Goal: Information Seeking & Learning: Learn about a topic

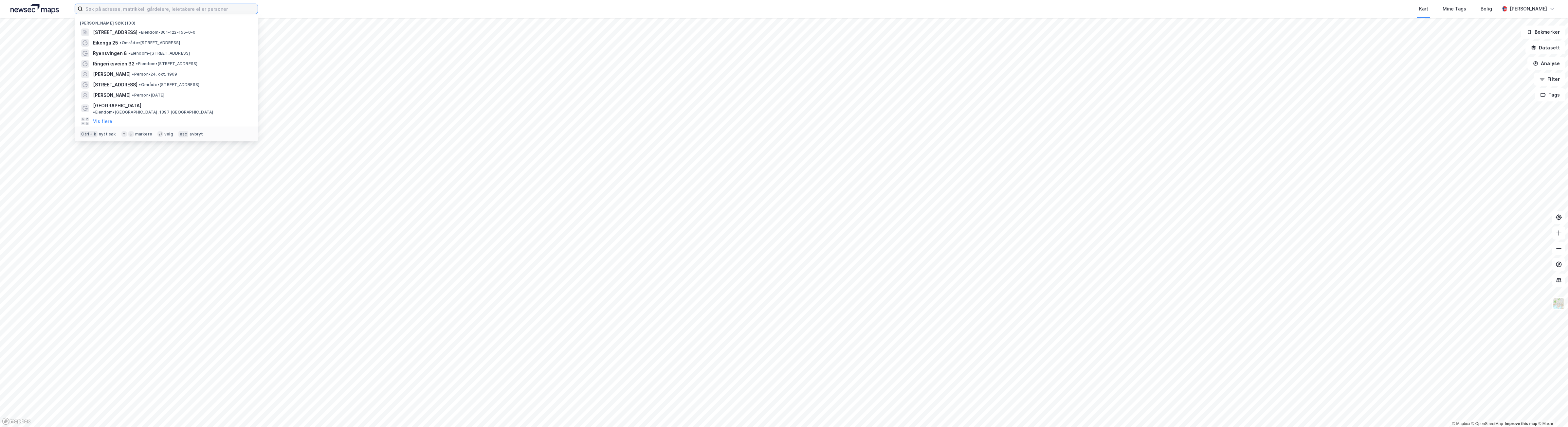
click at [203, 10] on input at bounding box center [170, 8] width 175 height 10
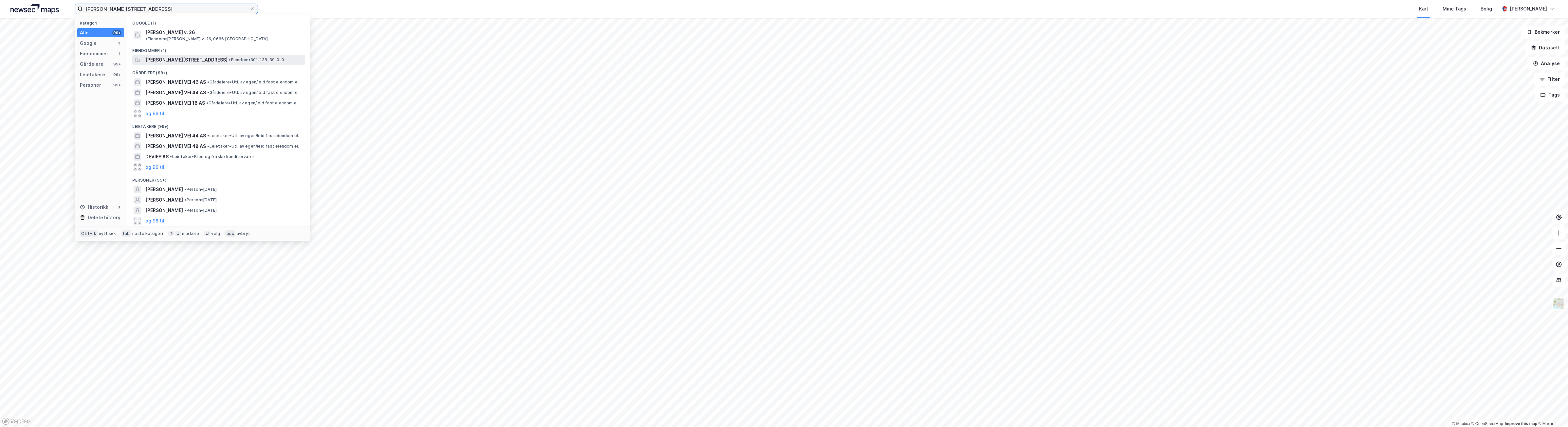
type input "[PERSON_NAME][STREET_ADDRESS]"
click at [180, 56] on span "[PERSON_NAME][STREET_ADDRESS]" at bounding box center [187, 60] width 82 height 8
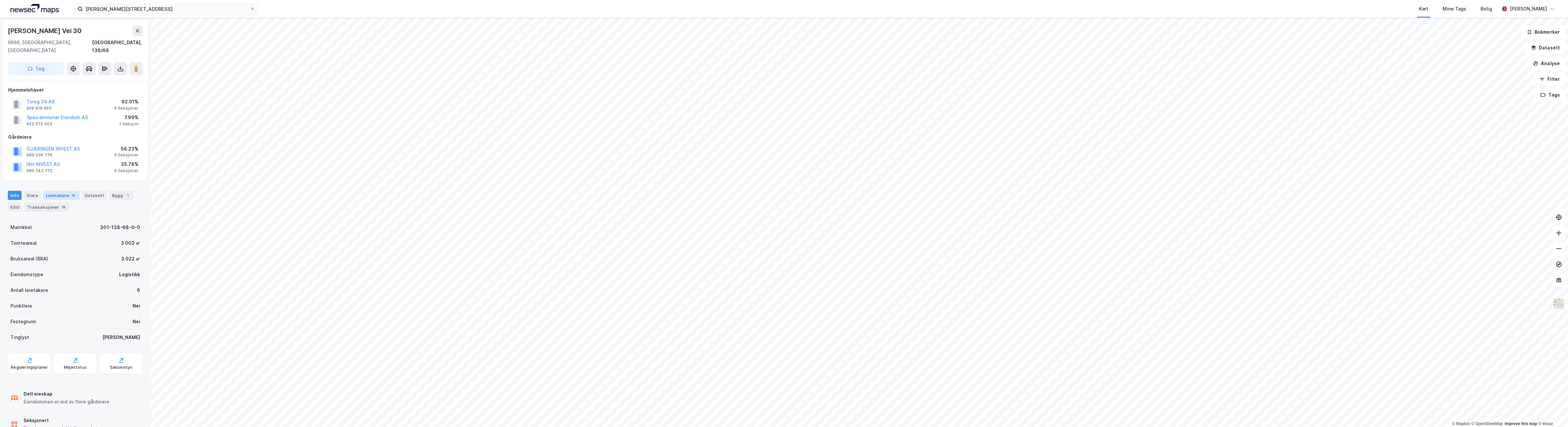
click at [60, 191] on div "Leietakere 6" at bounding box center [61, 195] width 36 height 9
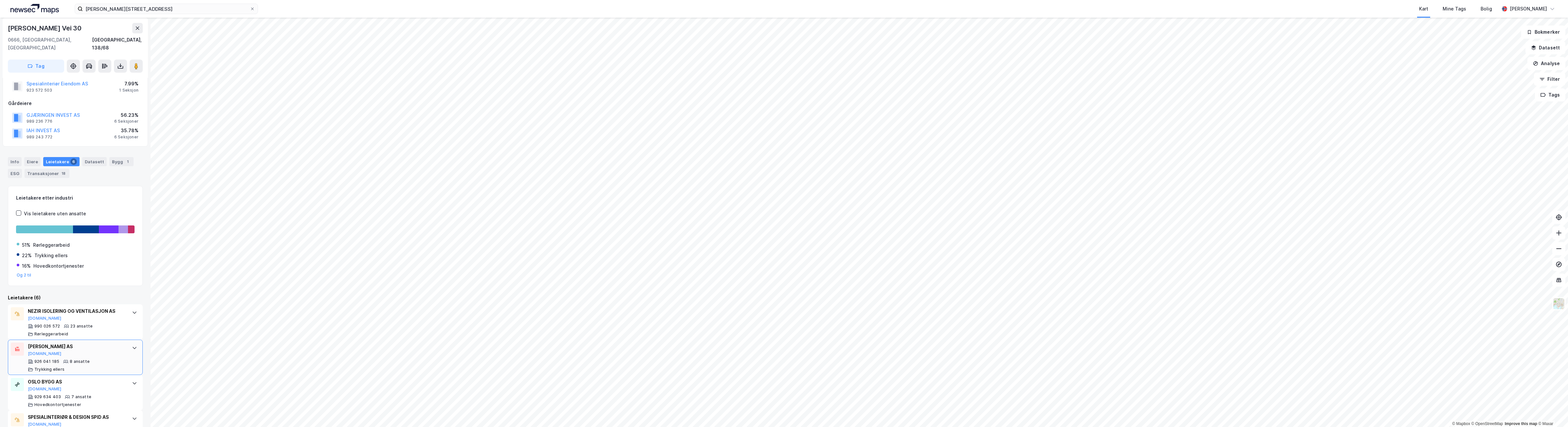
scroll to position [41, 0]
click at [62, 341] on div "[PERSON_NAME] AS [DOMAIN_NAME]" at bounding box center [77, 342] width 98 height 14
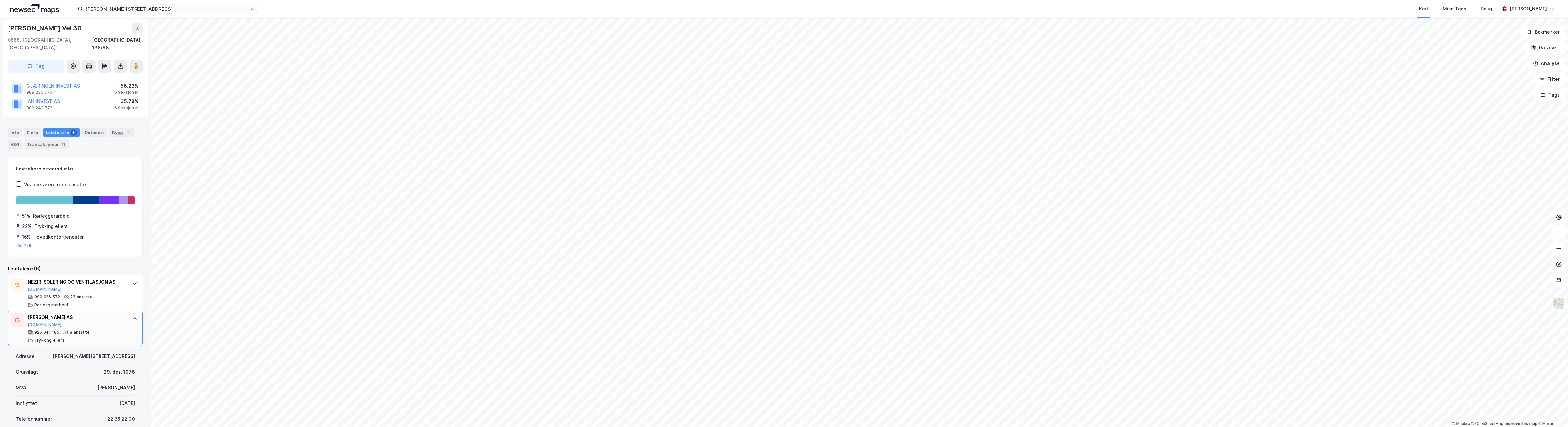
scroll to position [82, 0]
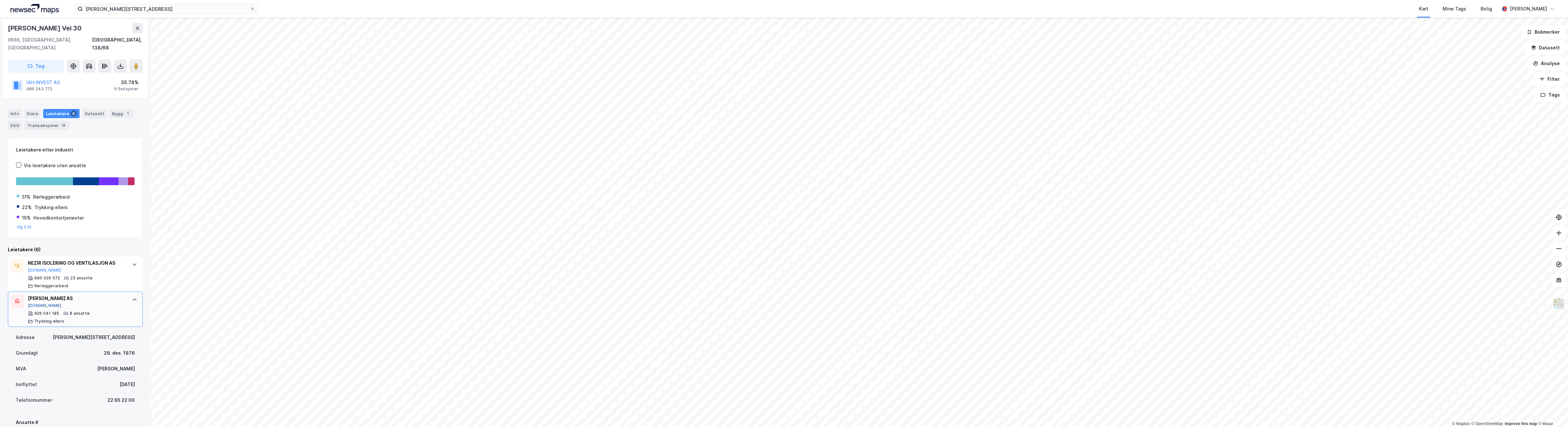
click at [39, 303] on button "[DOMAIN_NAME]" at bounding box center [44, 305] width 33 height 5
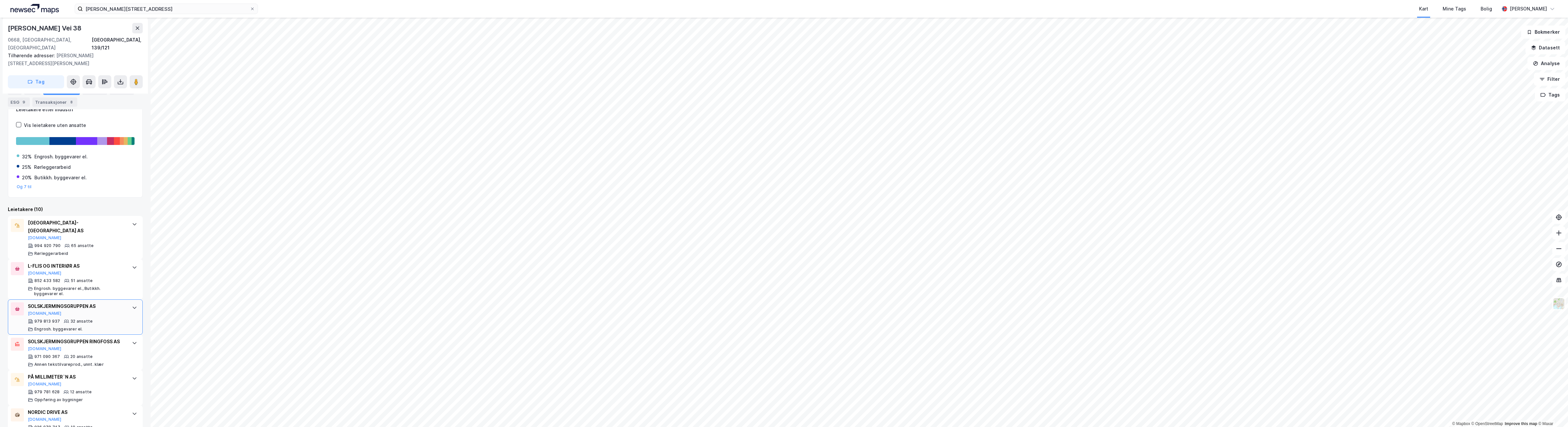
scroll to position [163, 0]
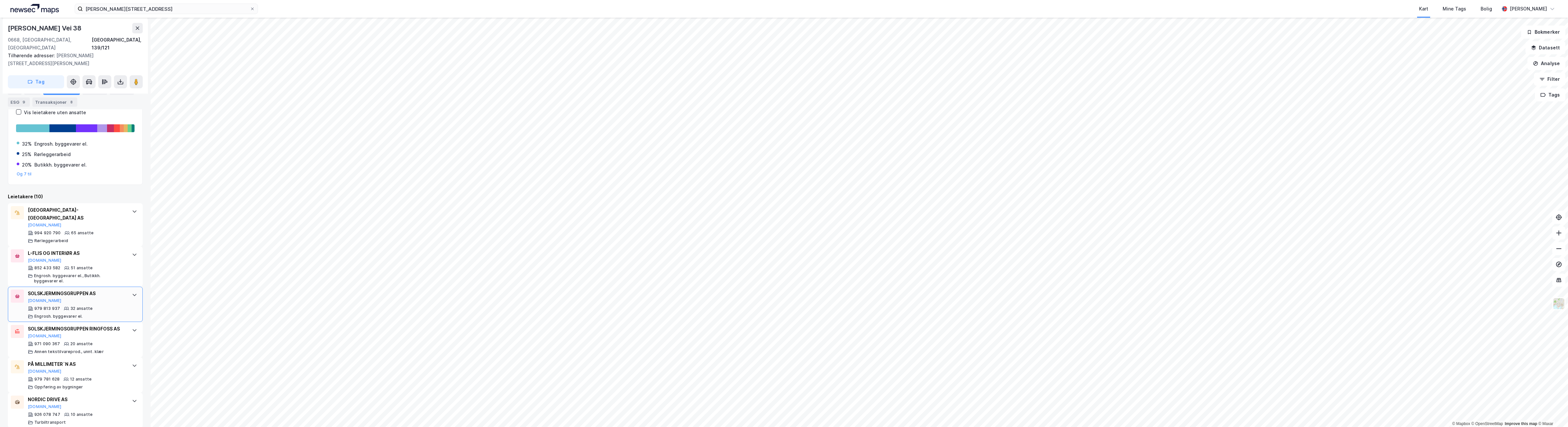
click at [78, 306] on div "32 ansatte" at bounding box center [81, 309] width 23 height 5
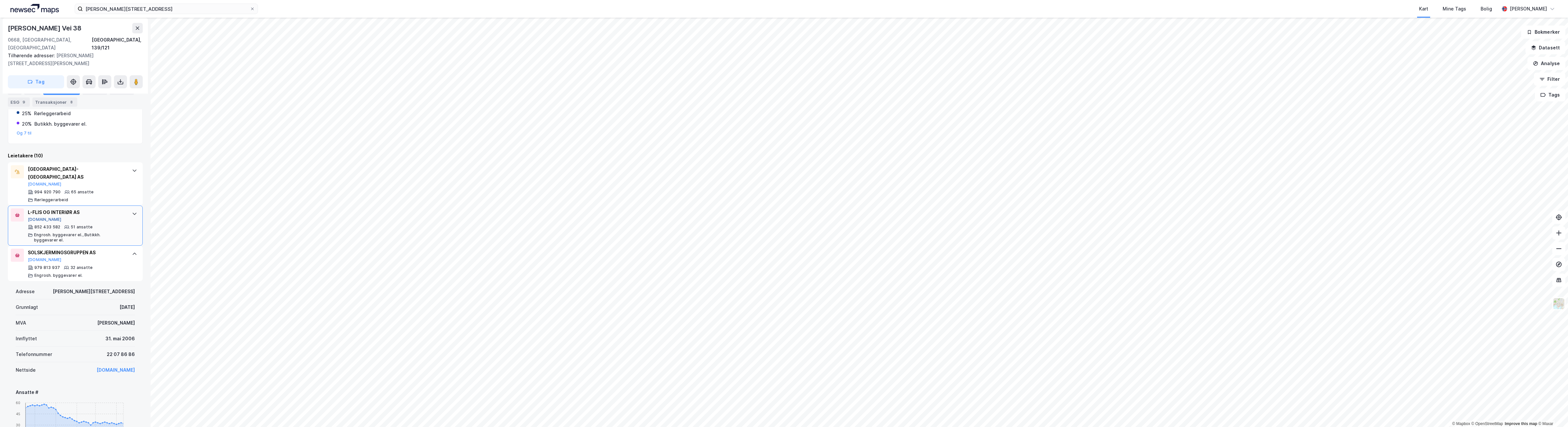
click at [36, 217] on button "[DOMAIN_NAME]" at bounding box center [44, 219] width 33 height 5
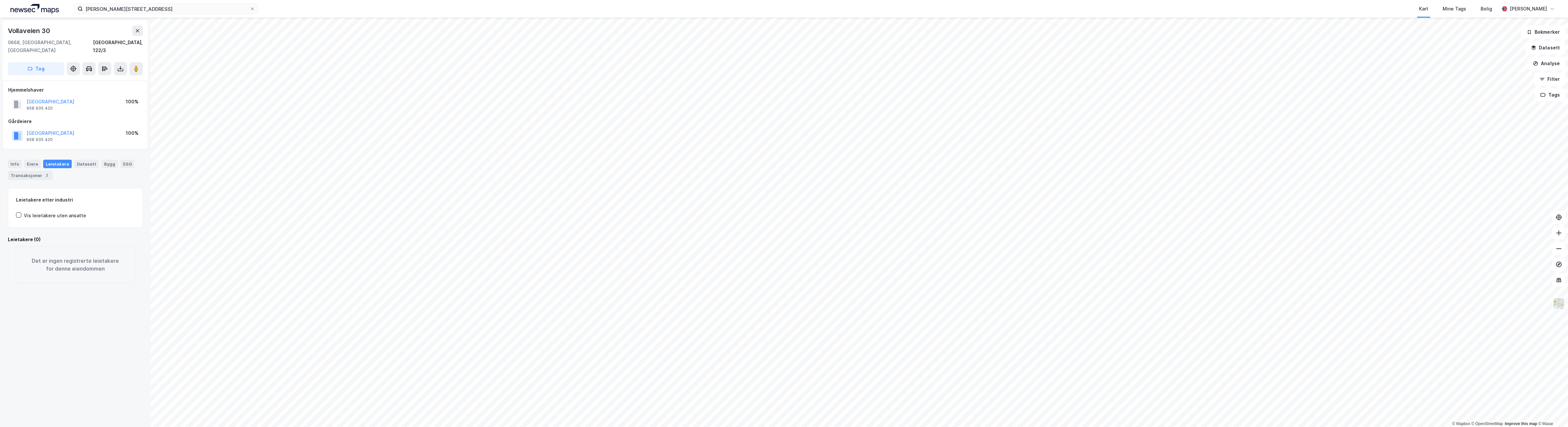
click at [176, 427] on html "ole deviks vei 26 Kart Mine Tags Bolig [PERSON_NAME] © Mapbox © OpenStreetMap I…" at bounding box center [784, 214] width 1568 height 427
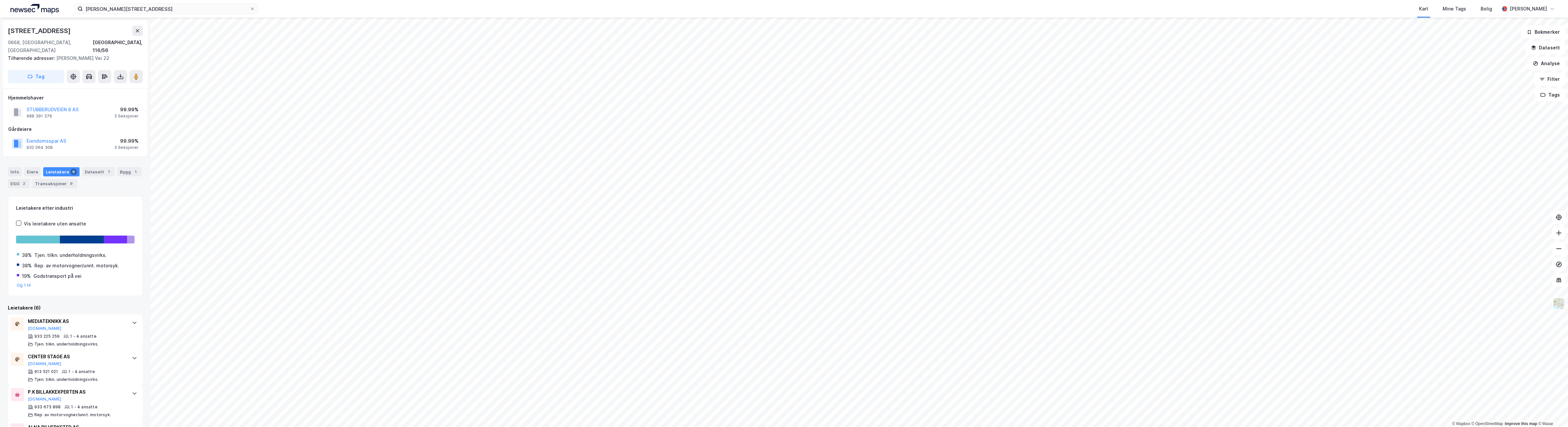
click at [447, 0] on html "ole deviks vei 26 Kart Mine Tags Bolig [PERSON_NAME] © Mapbox © OpenStreetMap I…" at bounding box center [784, 214] width 1568 height 427
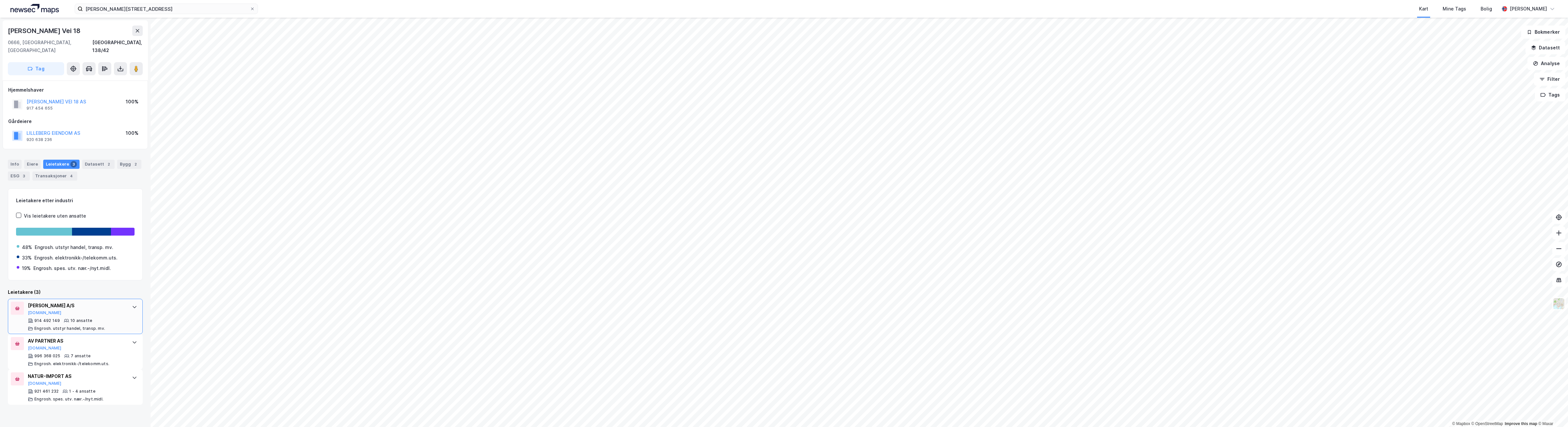
click at [91, 307] on div "[PERSON_NAME] A/S [DOMAIN_NAME]" at bounding box center [77, 308] width 98 height 14
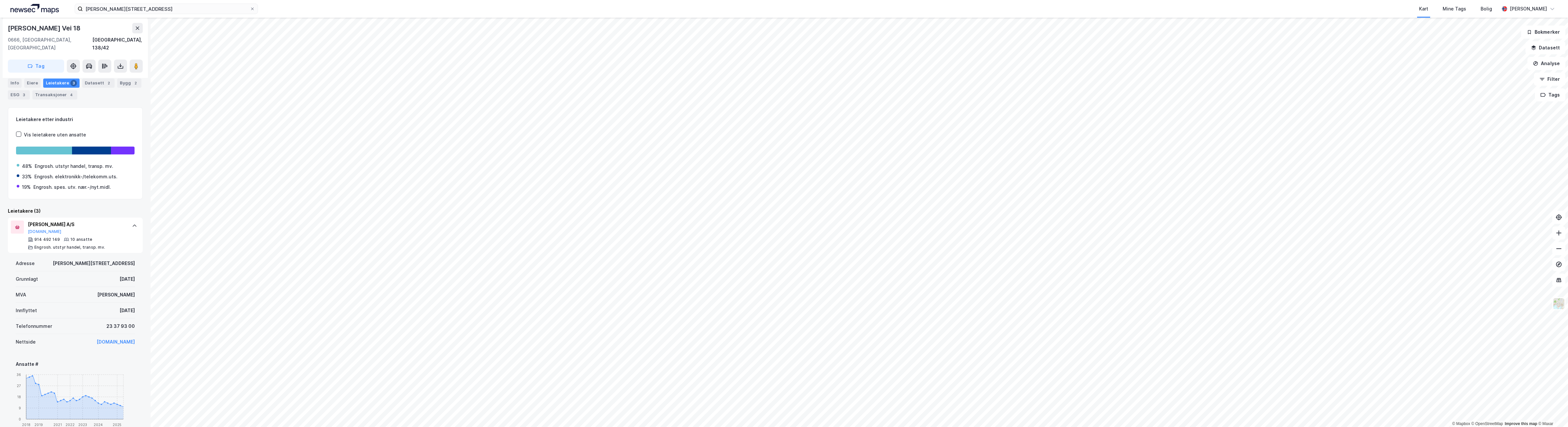
scroll to position [82, 0]
click at [99, 338] on link "[DOMAIN_NAME]" at bounding box center [116, 341] width 39 height 6
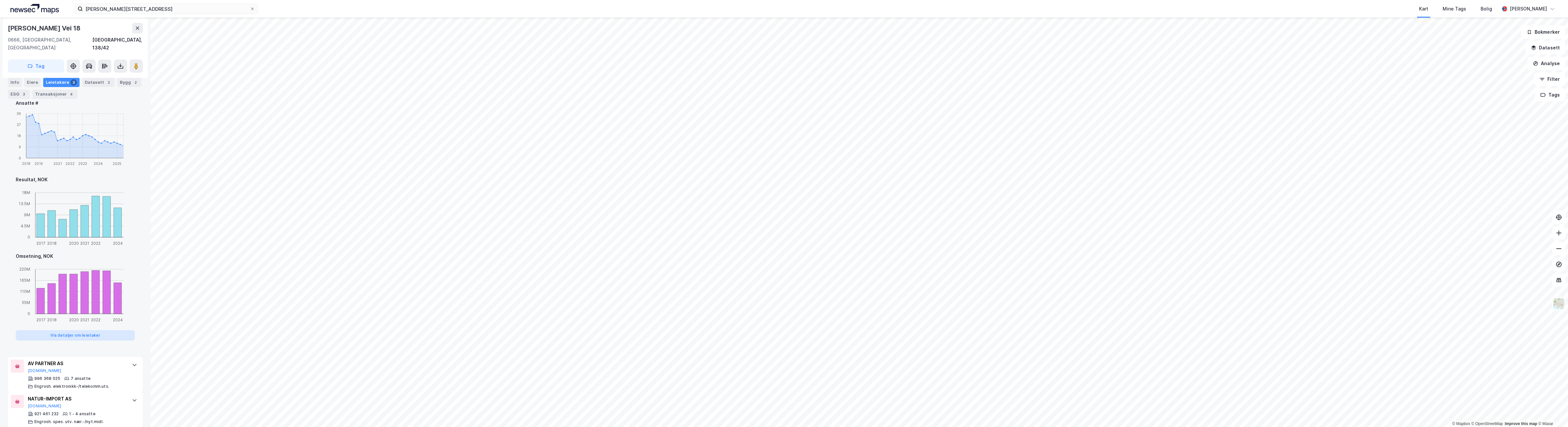
scroll to position [343, 0]
click at [102, 376] on div "996 368 025 7 ansatte [PERSON_NAME]. elektronikk-/telekomm.uts." at bounding box center [77, 382] width 98 height 13
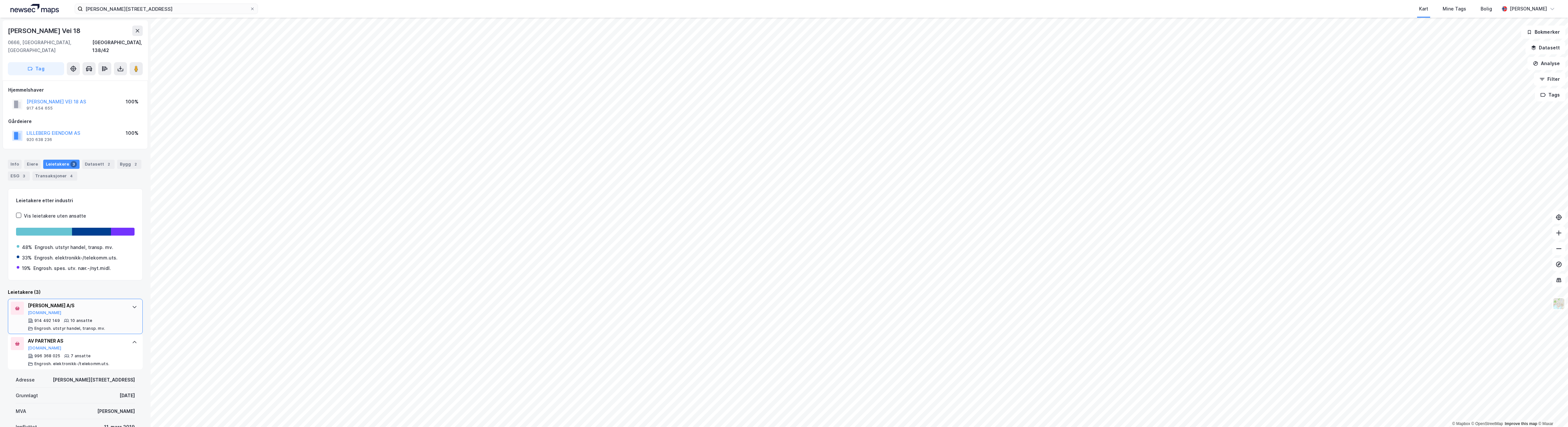
click at [60, 307] on div "[PERSON_NAME] A/S [DOMAIN_NAME]" at bounding box center [77, 308] width 98 height 14
